Goal: Find specific page/section

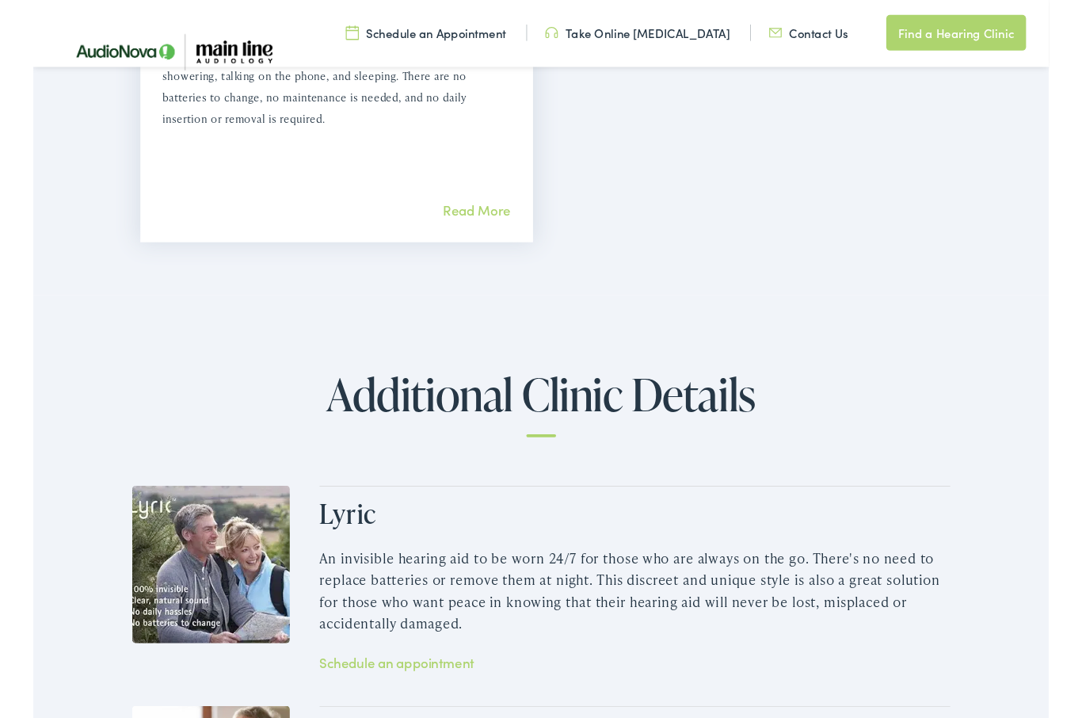
scroll to position [1864, 0]
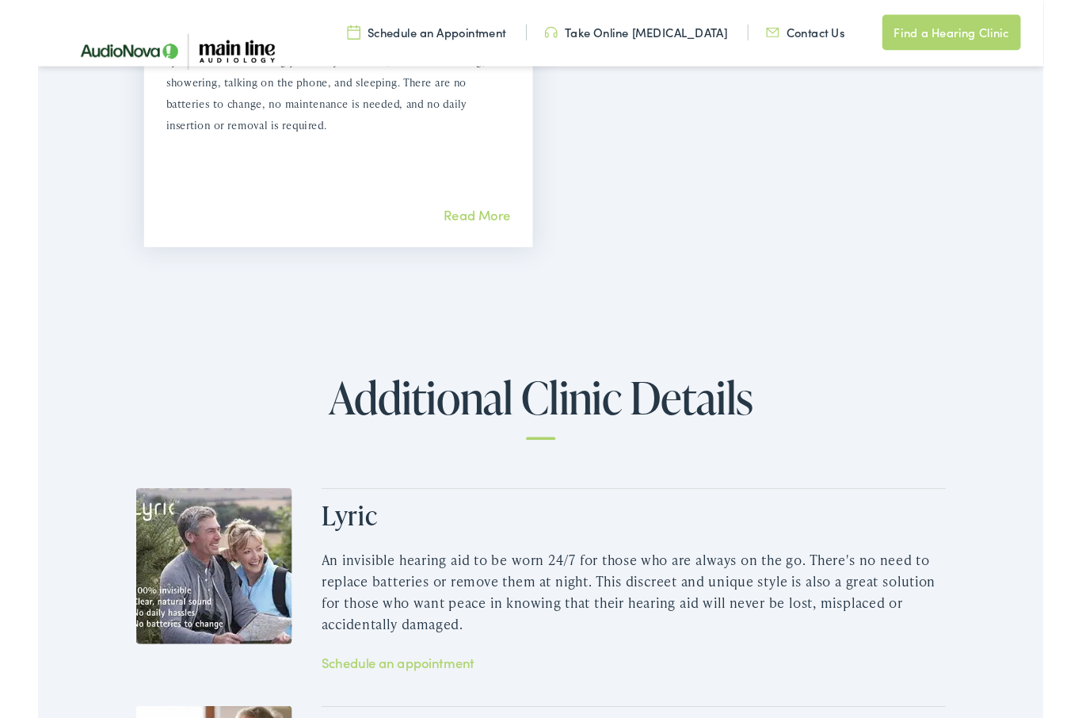
click at [1029, 31] on link "Find a Hearing Clinic" at bounding box center [983, 35] width 149 height 38
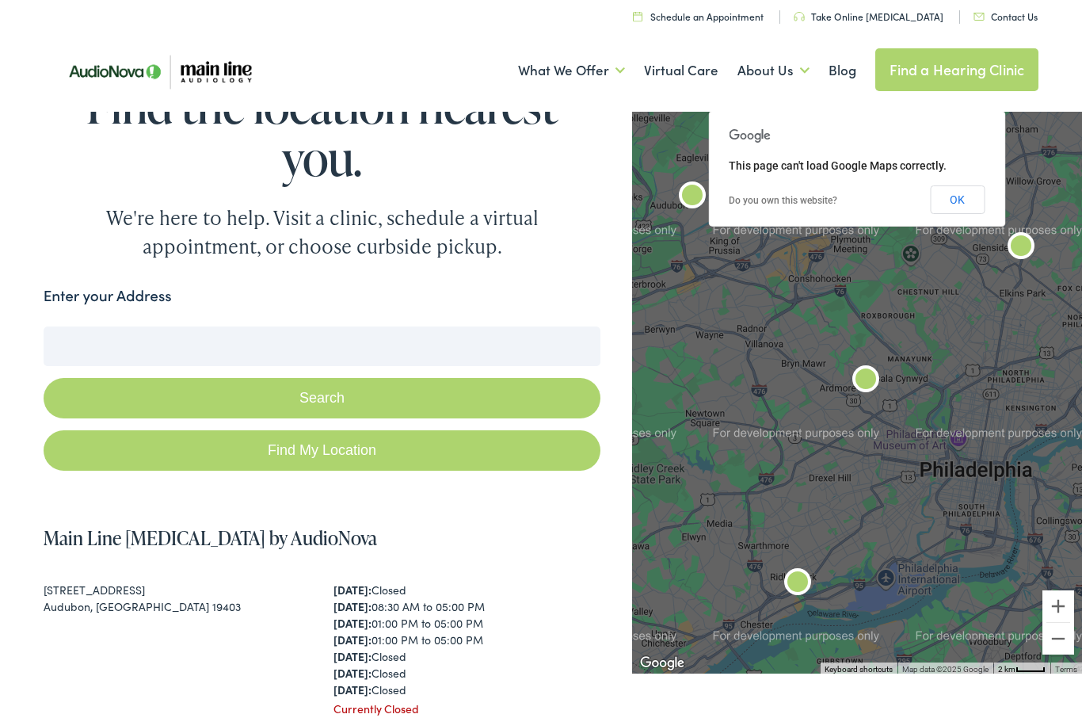
click at [523, 353] on input "Enter your Address" at bounding box center [323, 346] width 558 height 40
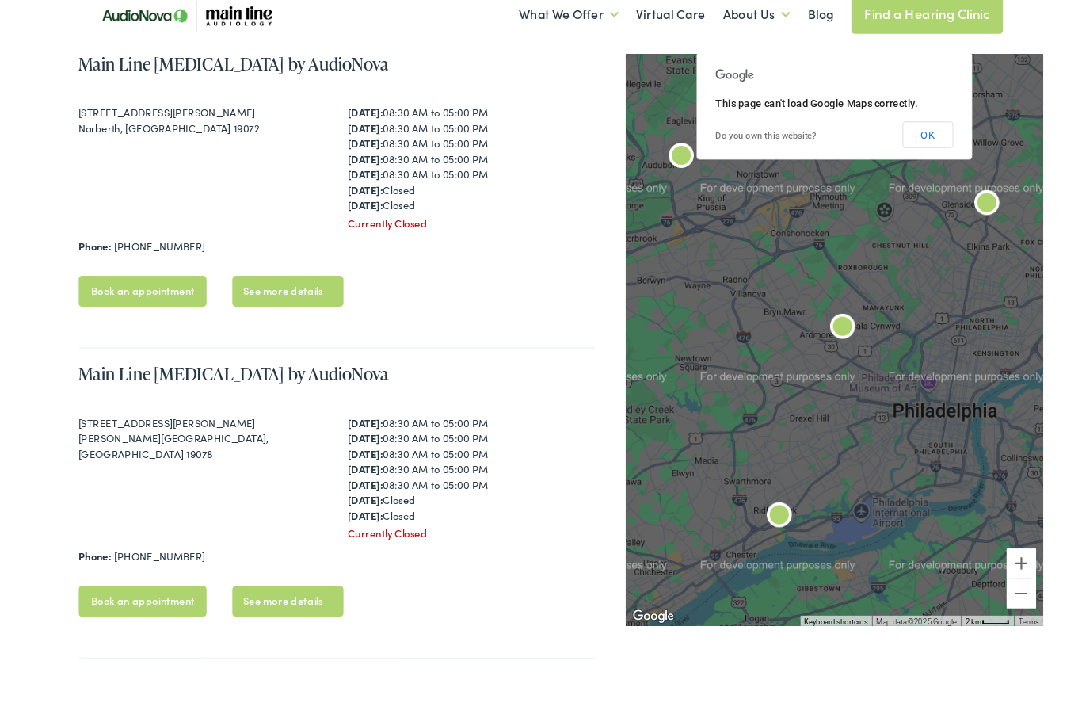
scroll to position [1085, 0]
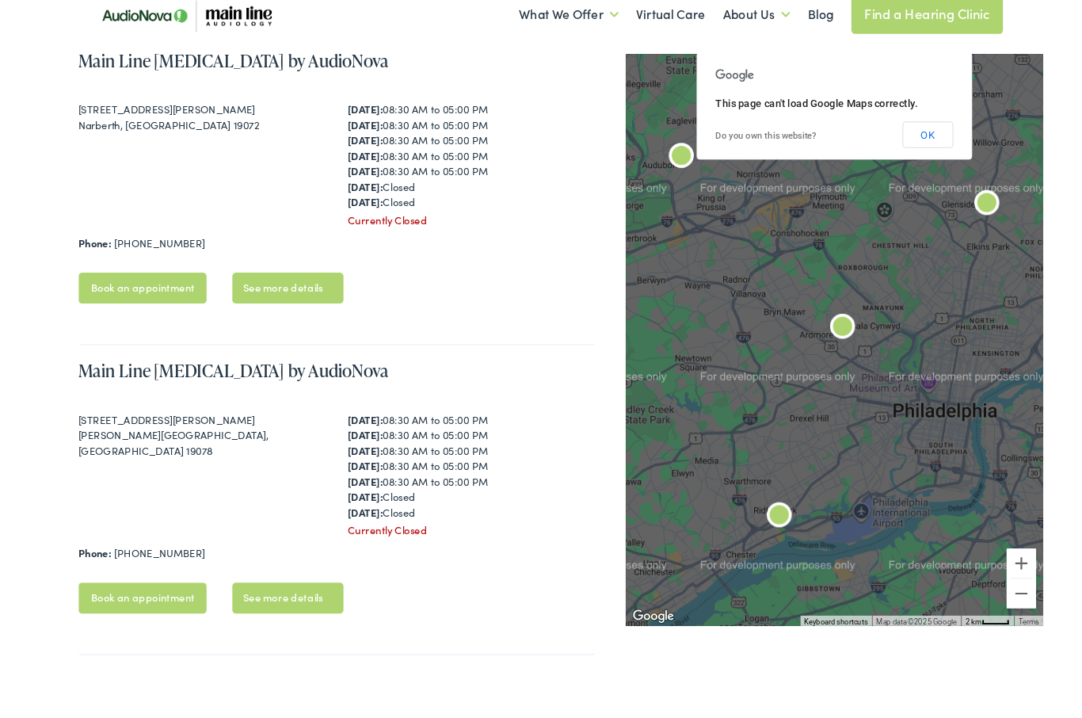
type input "19072"
click at [292, 381] on link "See more details" at bounding box center [268, 364] width 119 height 33
